Goal: Navigation & Orientation: Find specific page/section

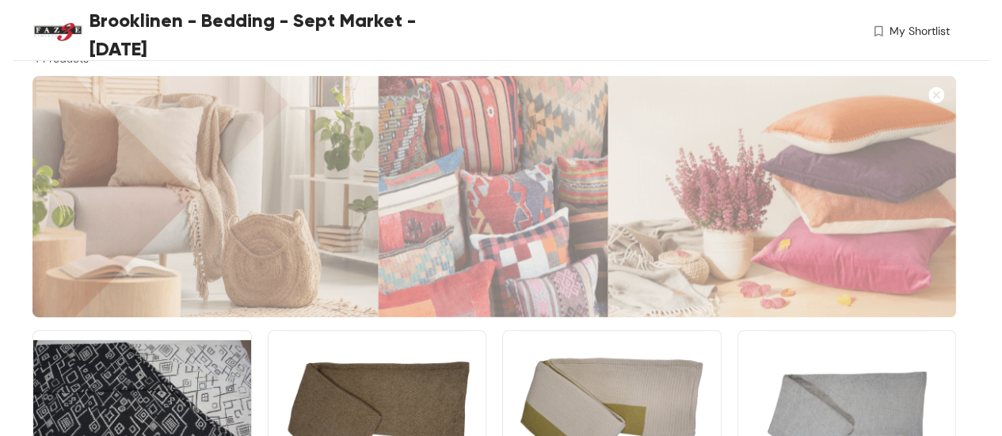
scroll to position [260, 0]
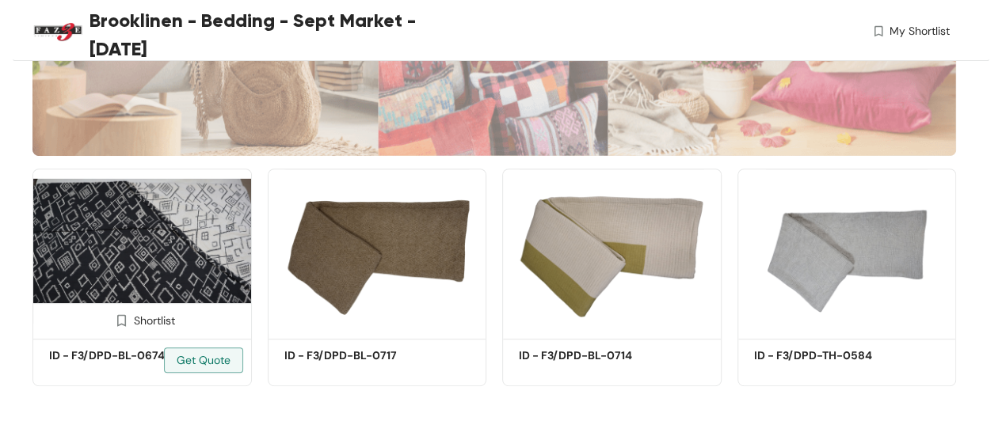
click at [181, 272] on img at bounding box center [141, 252] width 219 height 166
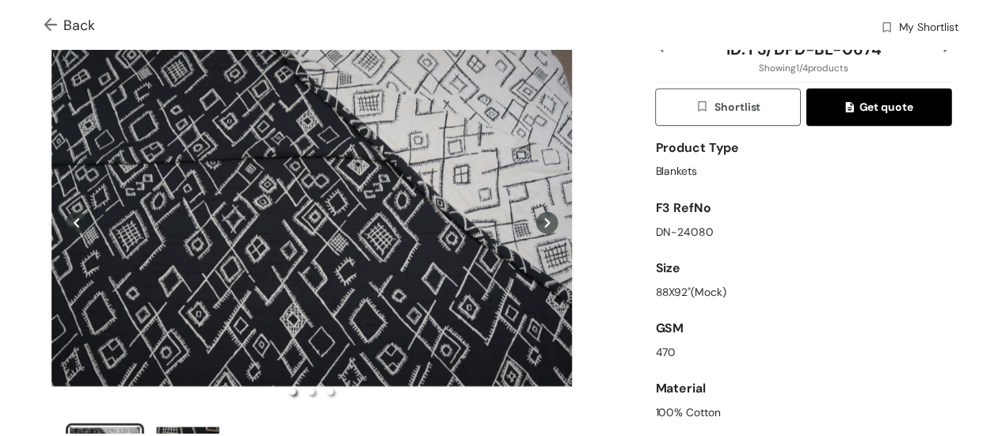
scroll to position [158, 0]
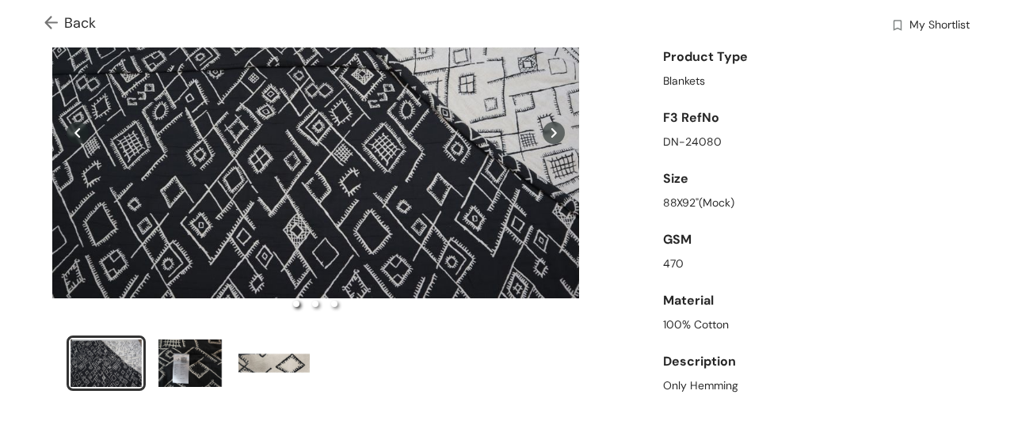
click at [82, 21] on span "Back" at bounding box center [69, 23] width 51 height 21
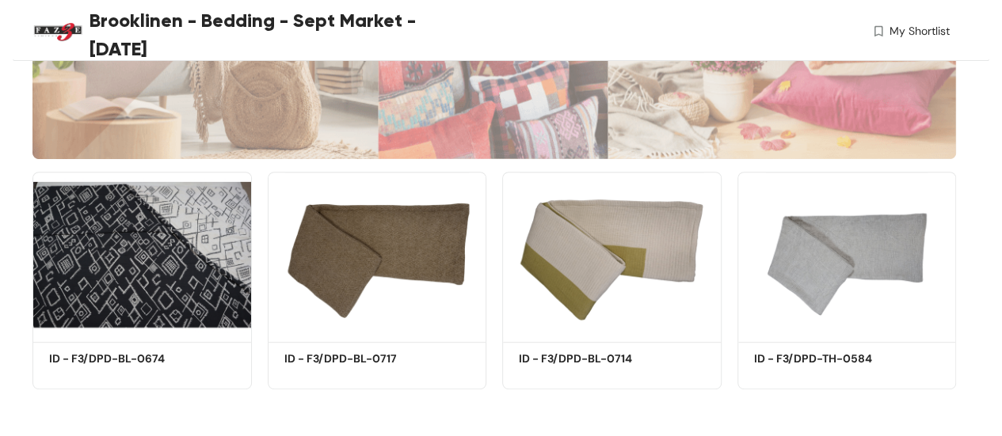
scroll to position [260, 0]
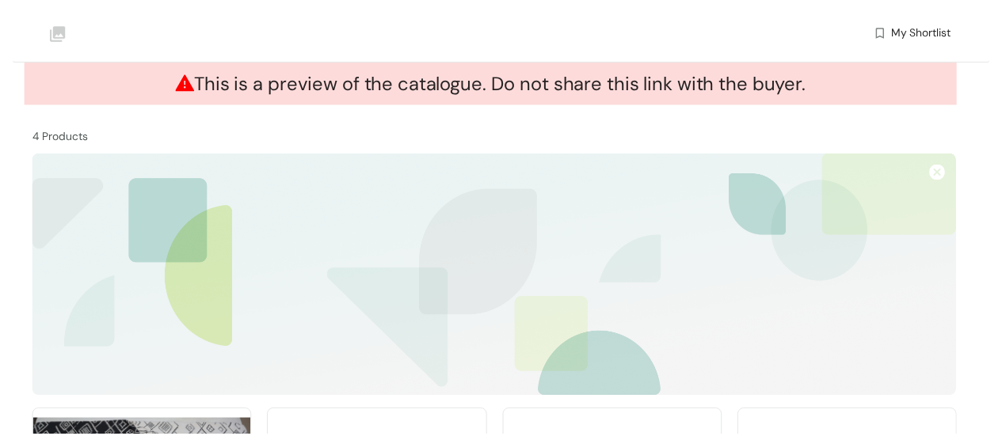
scroll to position [260, 0]
